Goal: Complete application form: Complete application form

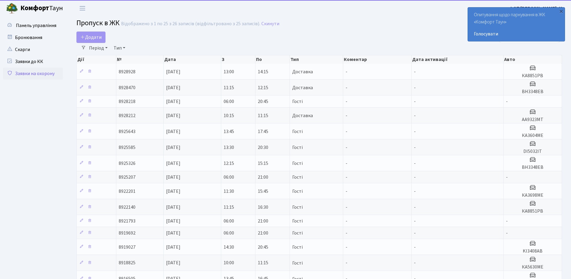
select select "25"
click at [100, 38] on span "Додати" at bounding box center [90, 37] width 21 height 7
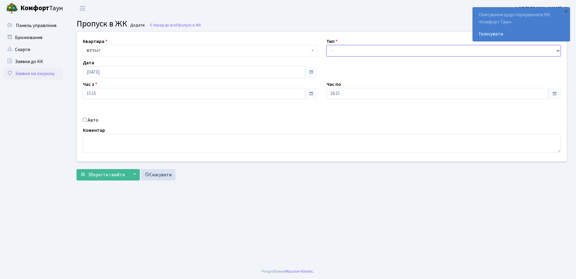
click at [351, 49] on select "- Доставка Таксі Гості Сервіс" at bounding box center [443, 50] width 235 height 11
select select "1"
click at [326, 45] on select "- Доставка Таксі Гості Сервіс" at bounding box center [443, 50] width 235 height 11
click at [85, 121] on input "Авто" at bounding box center [85, 120] width 4 height 4
checkbox input "true"
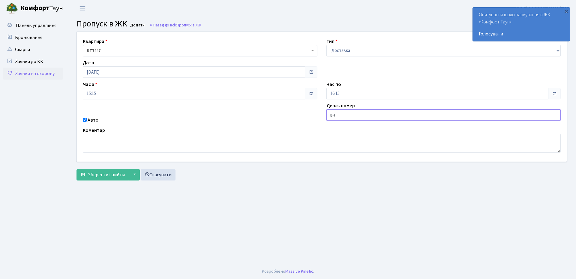
type input "вн3952нн"
click at [103, 176] on span "Зберегти і вийти" at bounding box center [106, 174] width 37 height 7
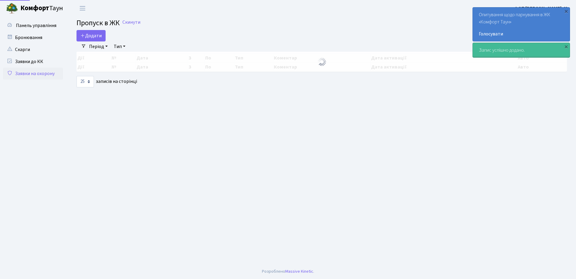
select select "25"
